Goal: Information Seeking & Learning: Find specific page/section

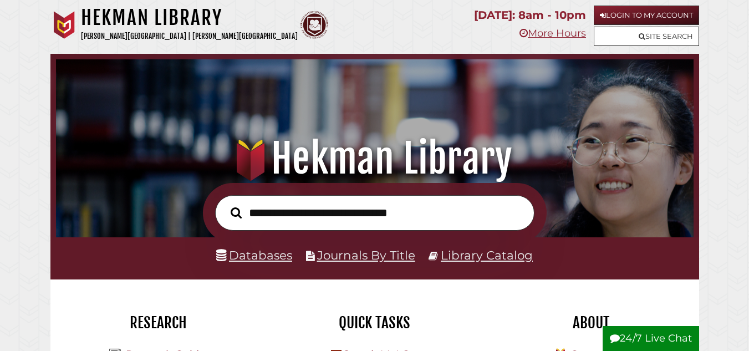
scroll to position [211, 632]
click at [330, 216] on input "text" at bounding box center [374, 213] width 319 height 36
click at [314, 217] on input "text" at bounding box center [374, 213] width 319 height 36
paste input "**********"
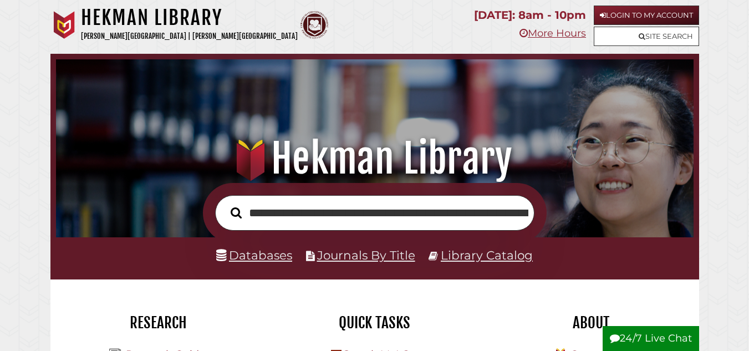
scroll to position [0, 313]
type input "**********"
click at [325, 19] on div "Hekman Library Calvin University | Calvin Theological Seminary" at bounding box center [258, 27] width 416 height 43
click at [401, 212] on input "**********" at bounding box center [374, 213] width 319 height 36
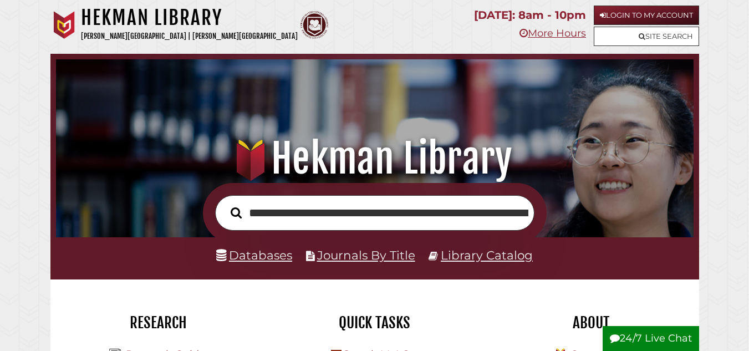
click at [225, 204] on button "Search" at bounding box center [236, 212] width 22 height 17
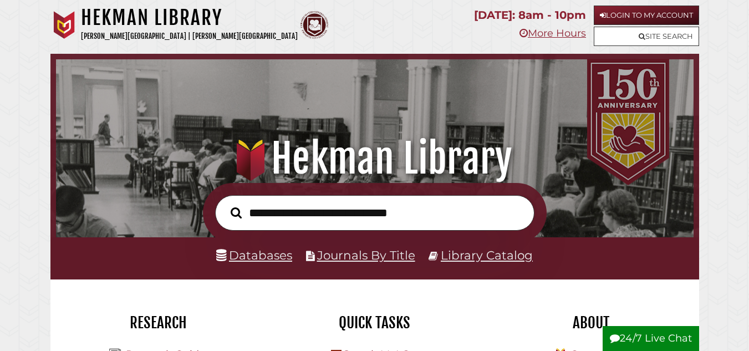
scroll to position [211, 632]
click at [652, 16] on link "Login to My Account" at bounding box center [646, 15] width 105 height 19
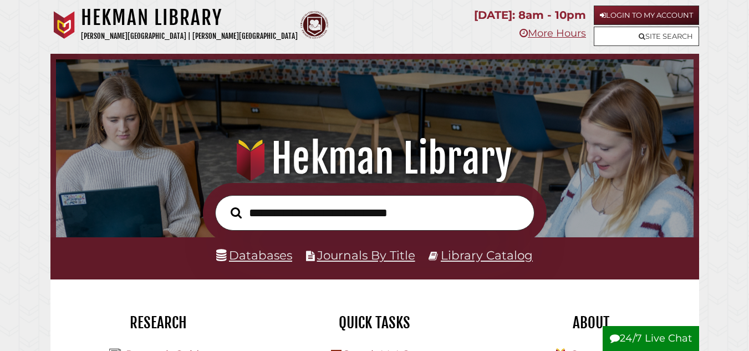
scroll to position [211, 632]
click at [639, 40] on icon at bounding box center [642, 36] width 7 height 7
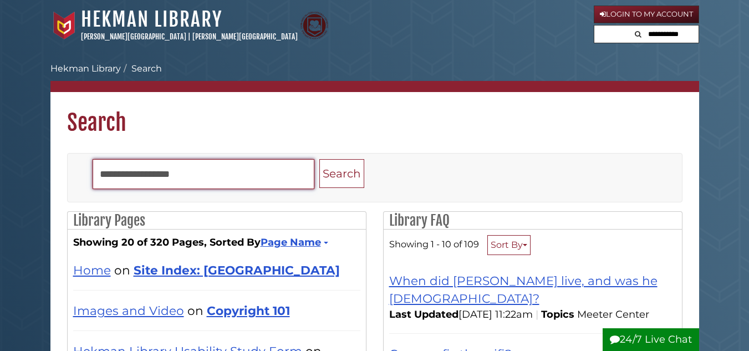
click at [242, 176] on input "Search" at bounding box center [204, 174] width 222 height 30
type input "******"
click at [319, 159] on button "Search" at bounding box center [341, 173] width 45 height 29
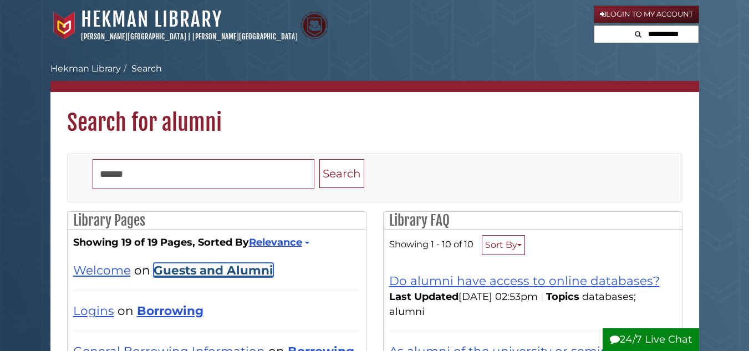
click at [190, 271] on link "Guests and Alumni" at bounding box center [214, 270] width 120 height 14
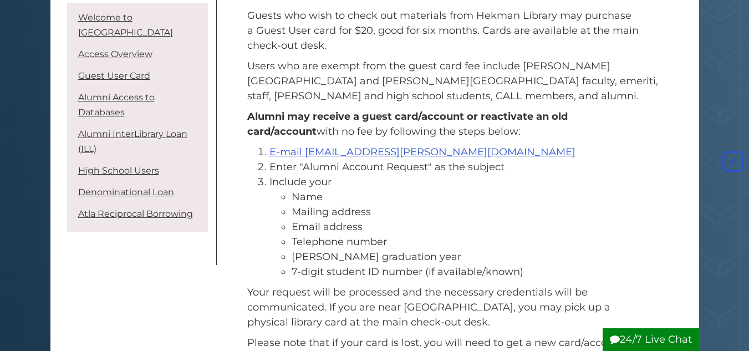
scroll to position [792, 0]
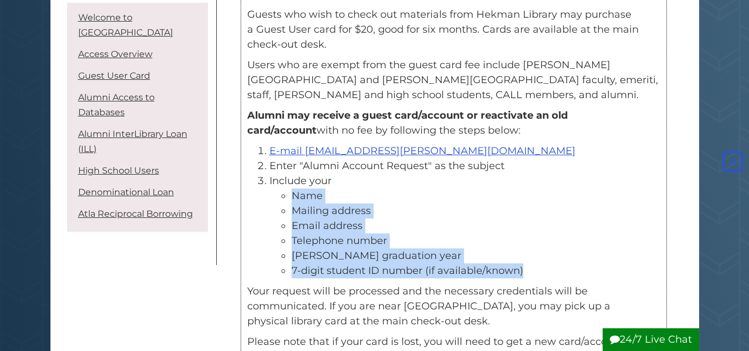
drag, startPoint x: 292, startPoint y: 179, endPoint x: 534, endPoint y: 254, distance: 254.2
click at [534, 254] on ul "Name Mailing address Email address Telephone number [PERSON_NAME] graduation ye…" at bounding box center [464, 233] width 391 height 90
copy ul "Name Mailing address Email address Telephone number [PERSON_NAME] graduation ye…"
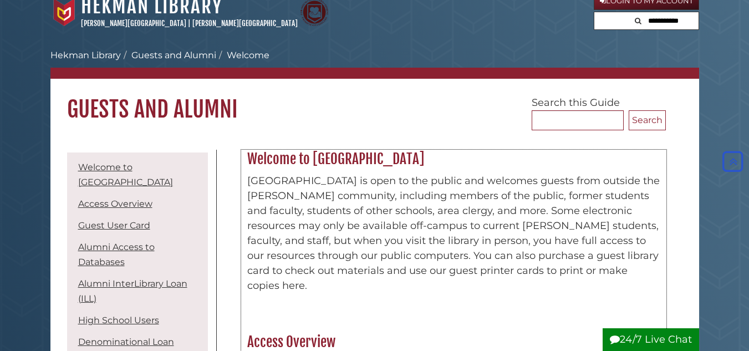
scroll to position [0, 0]
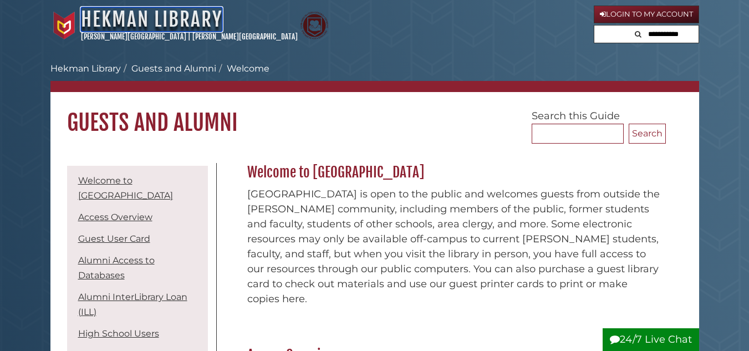
click at [177, 22] on link "Hekman Library" at bounding box center [151, 19] width 141 height 24
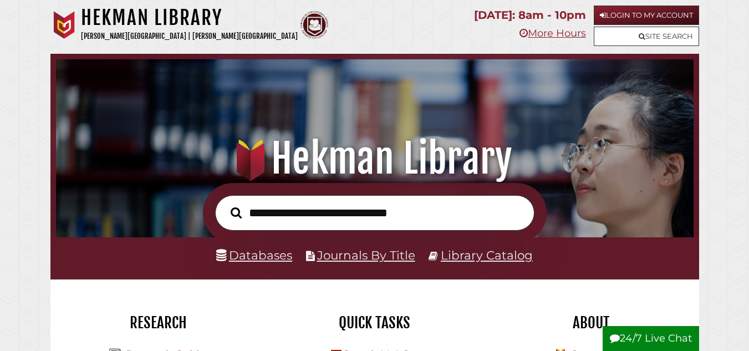
scroll to position [211, 632]
click at [361, 218] on input "text" at bounding box center [374, 213] width 319 height 36
type input "**********"
click at [225, 204] on button "Search" at bounding box center [236, 212] width 22 height 17
